Goal: Share content: Share content

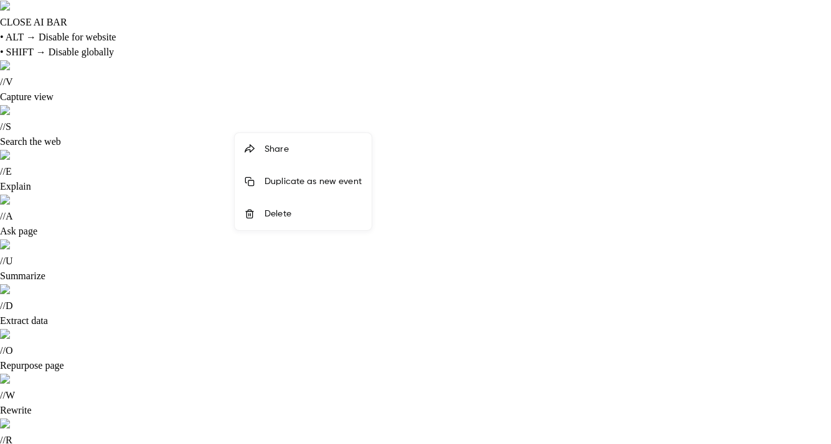
click at [343, 146] on div "Share" at bounding box center [312, 149] width 97 height 12
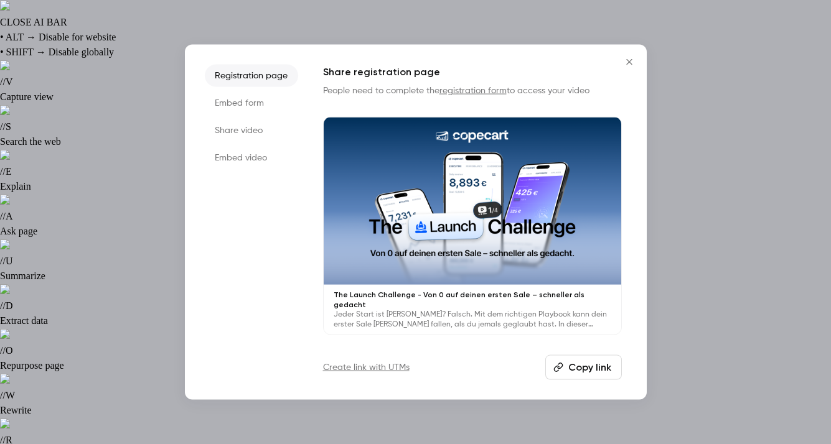
click at [275, 137] on li "Share video" at bounding box center [251, 130] width 93 height 22
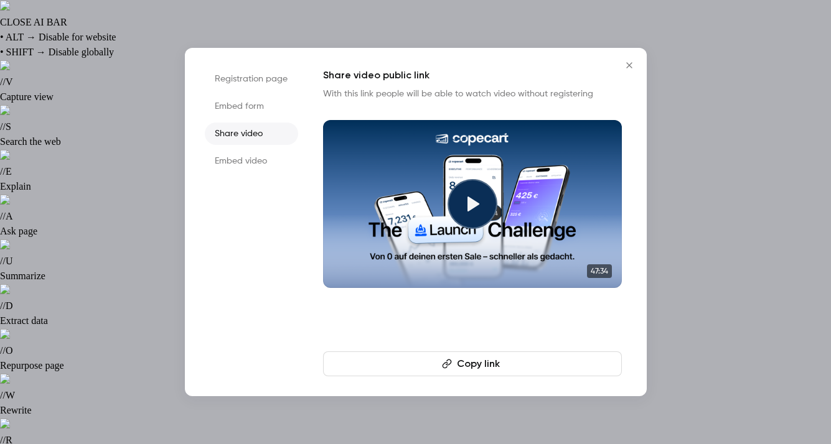
click at [509, 364] on button "Copy link" at bounding box center [472, 364] width 299 height 25
click at [470, 203] on icon at bounding box center [473, 204] width 12 height 15
click at [627, 63] on icon "Close" at bounding box center [629, 65] width 15 height 10
